Goal: Find specific page/section: Find specific page/section

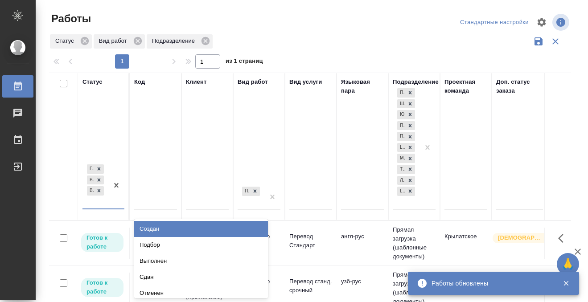
scroll to position [4, 0]
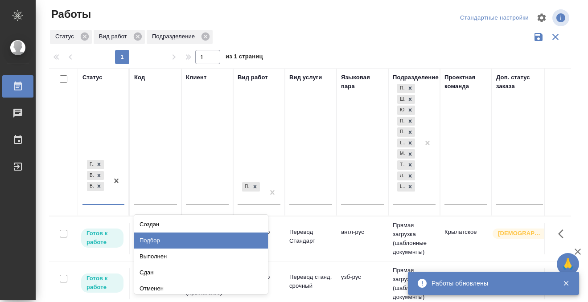
click at [176, 241] on div "Подбор" at bounding box center [201, 241] width 134 height 16
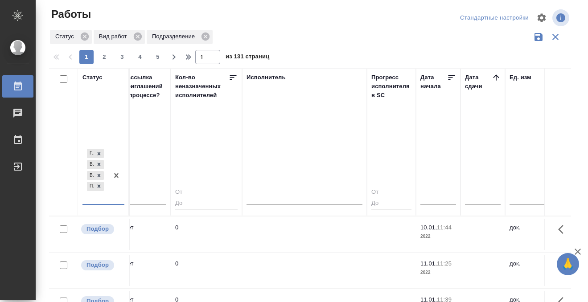
scroll to position [0, 533]
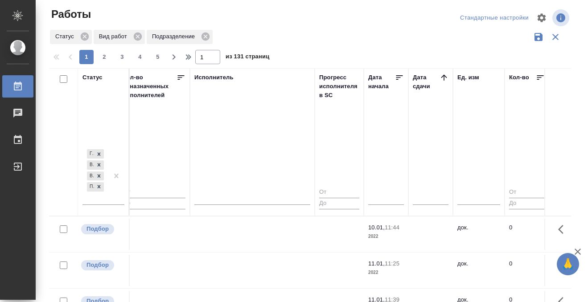
click at [444, 76] on icon at bounding box center [444, 77] width 6 height 6
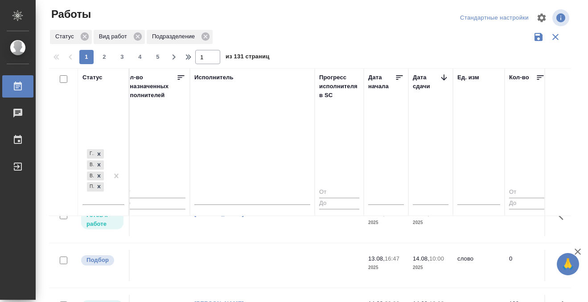
scroll to position [375, 533]
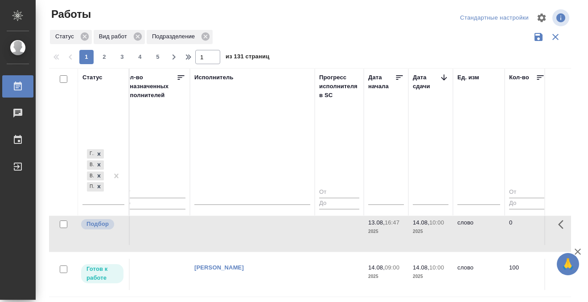
scroll to position [383, 533]
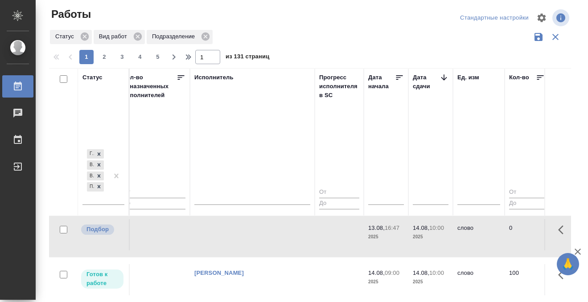
click at [13, 93] on div "Работы" at bounding box center [7, 86] width 22 height 13
click at [18, 85] on icon at bounding box center [17, 86] width 11 height 11
